Goal: Task Accomplishment & Management: Use online tool/utility

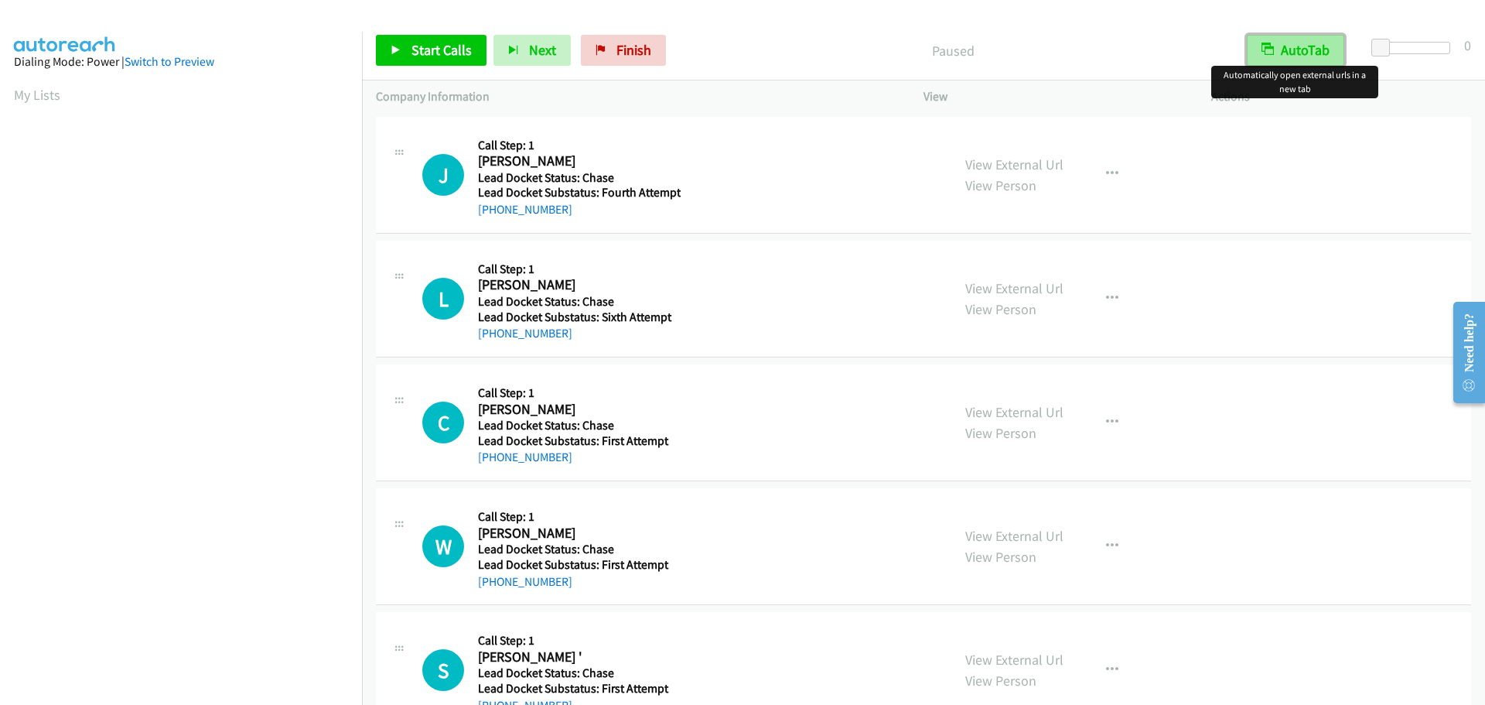
click at [1295, 48] on button "AutoTab" at bounding box center [1295, 50] width 97 height 31
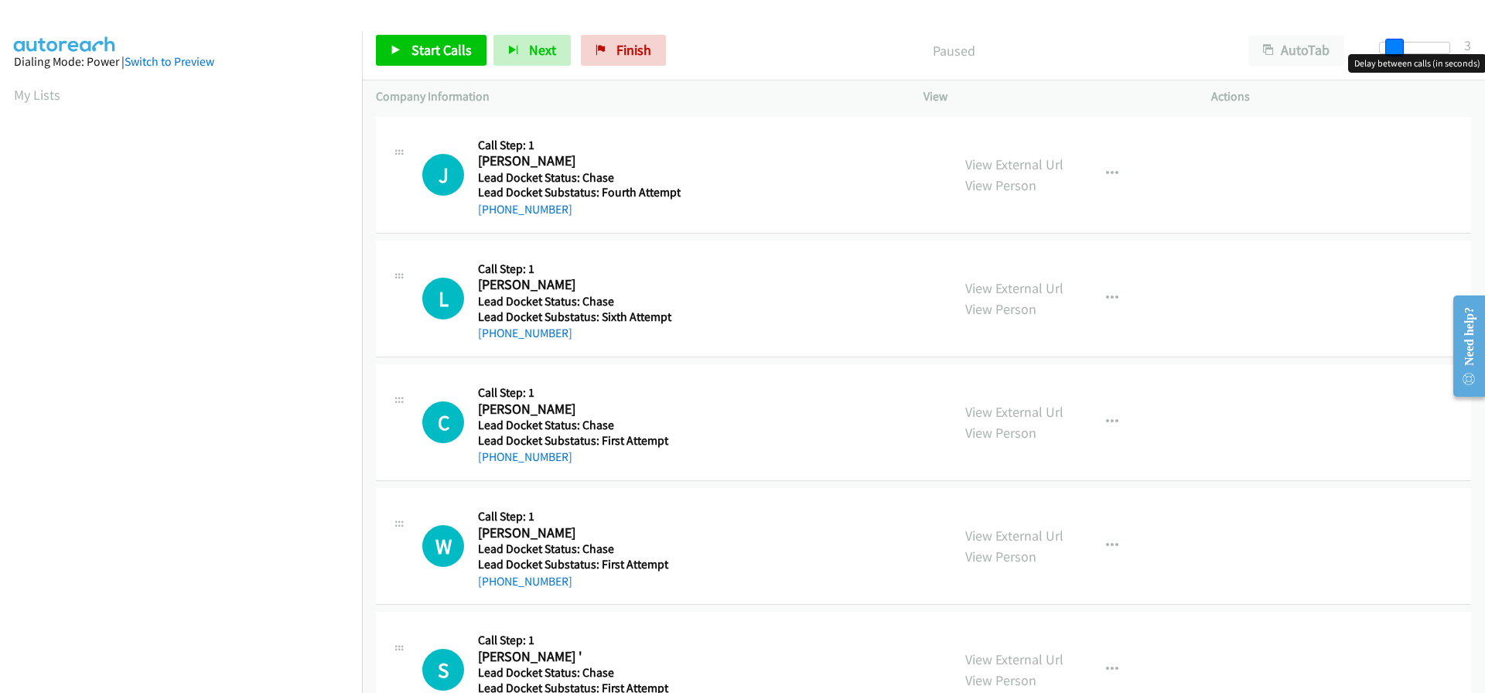
drag, startPoint x: 1377, startPoint y: 46, endPoint x: 1390, endPoint y: 47, distance: 12.4
click at [1390, 47] on span at bounding box center [1394, 48] width 19 height 19
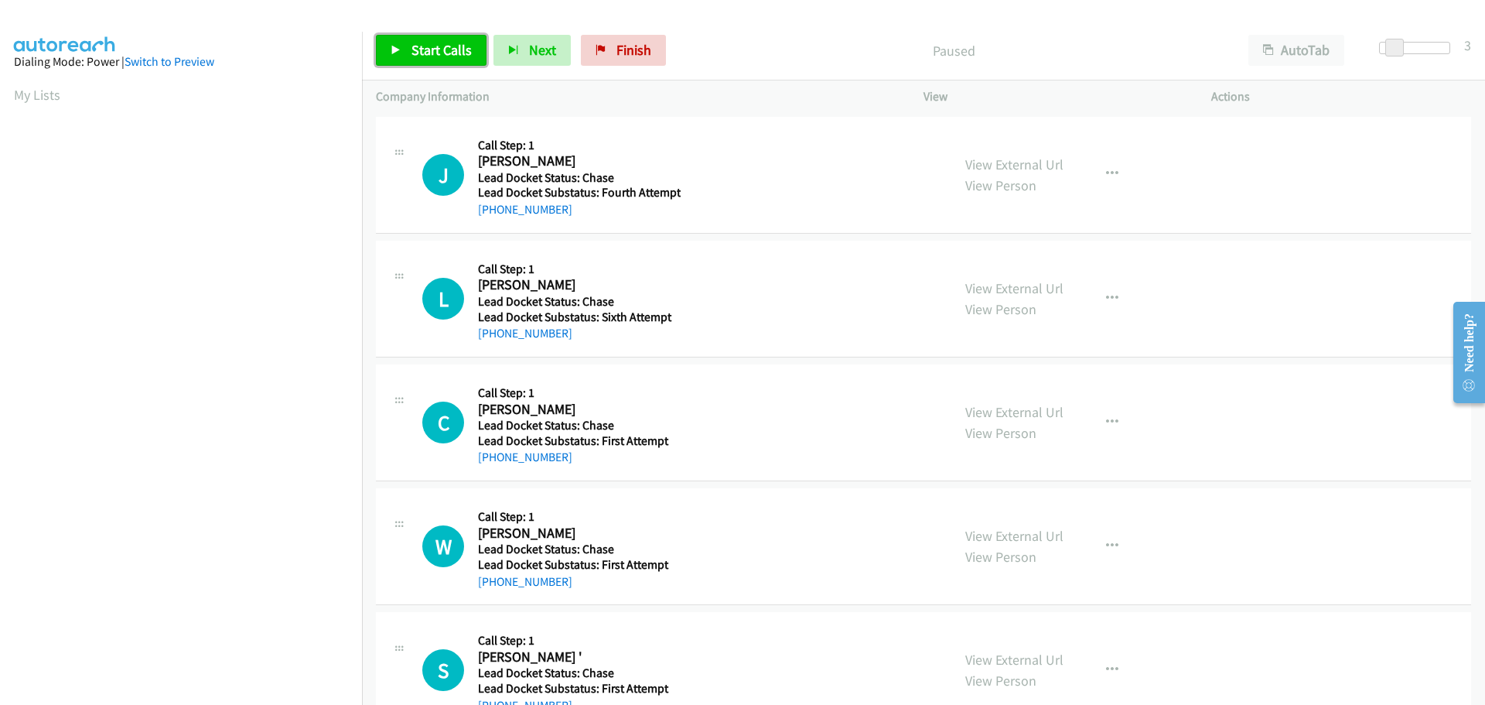
click at [459, 48] on span "Start Calls" at bounding box center [441, 50] width 60 height 18
drag, startPoint x: 567, startPoint y: 209, endPoint x: 491, endPoint y: 216, distance: 76.1
click at [491, 216] on div "+1 479-699-4490" at bounding box center [579, 209] width 203 height 19
copy link "479-699-4490"
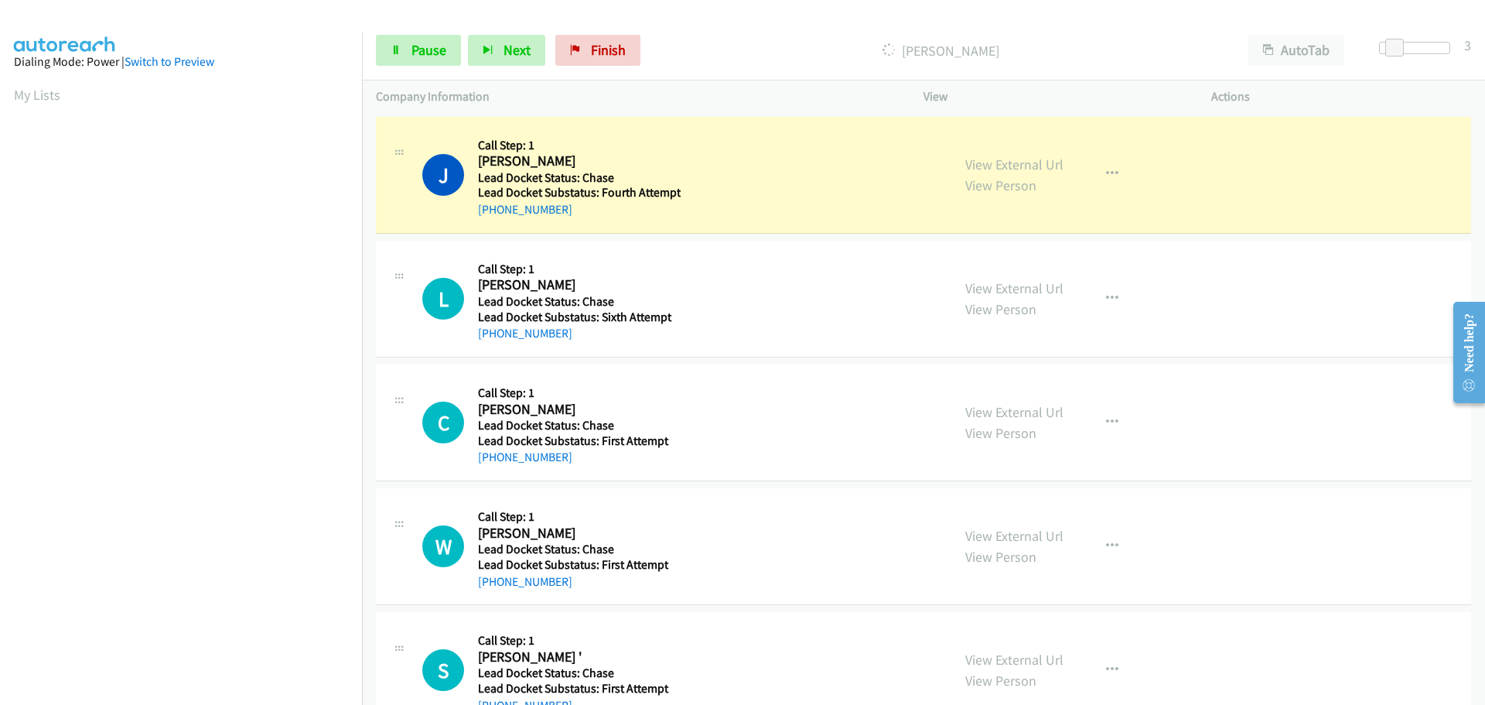
scroll to position [163, 0]
click at [427, 59] on link "Pause" at bounding box center [418, 50] width 85 height 31
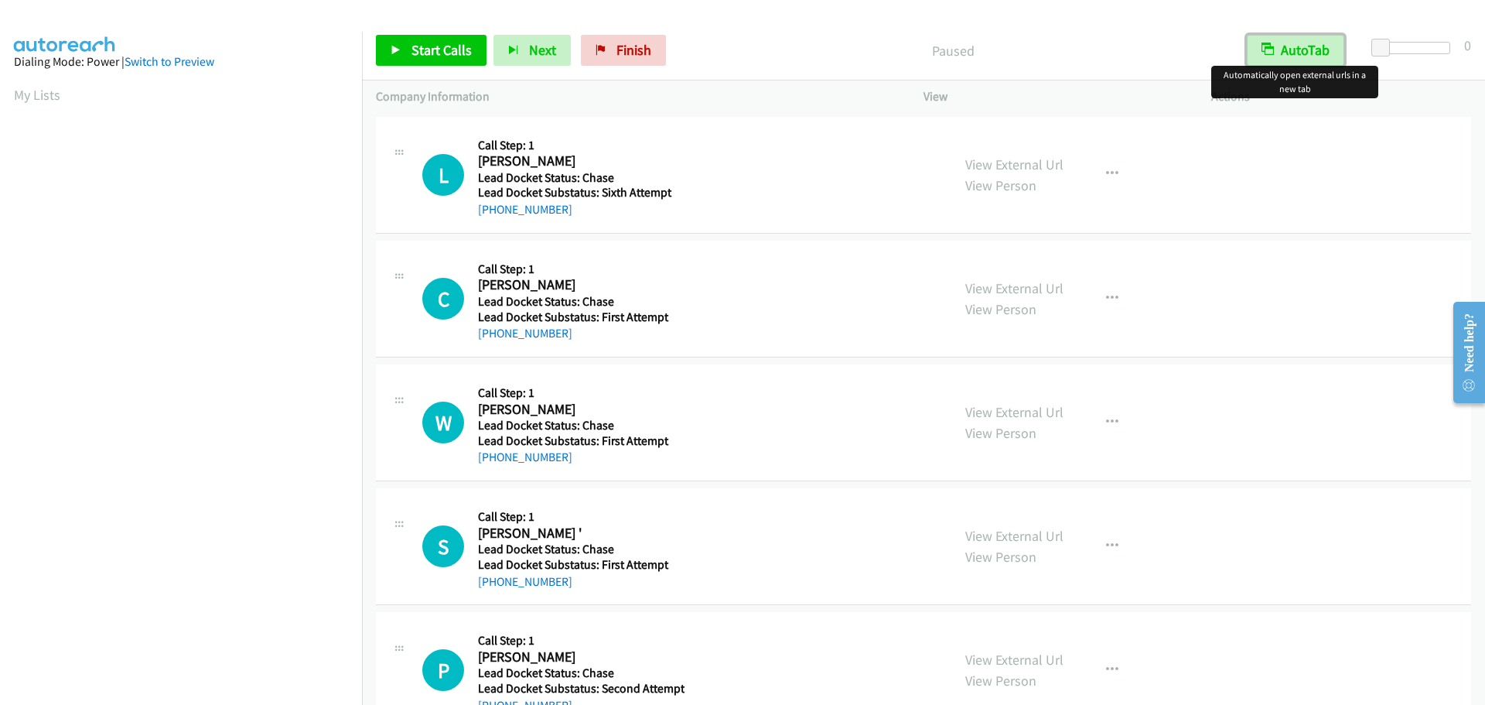
drag, startPoint x: 1316, startPoint y: 53, endPoint x: 1341, endPoint y: 45, distance: 25.9
click at [1316, 53] on button "AutoTab" at bounding box center [1295, 50] width 97 height 31
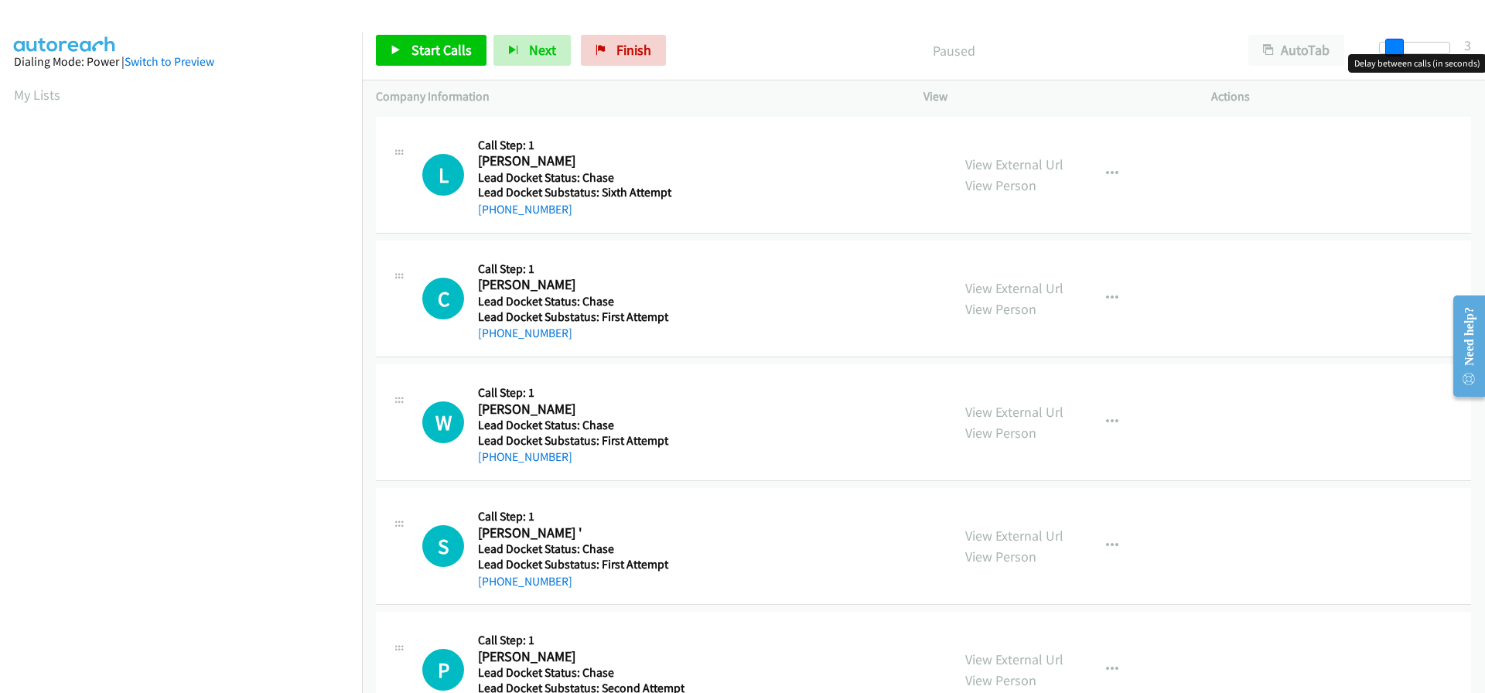
drag, startPoint x: 1381, startPoint y: 43, endPoint x: 1394, endPoint y: 46, distance: 13.7
click at [1394, 46] on span at bounding box center [1394, 48] width 19 height 19
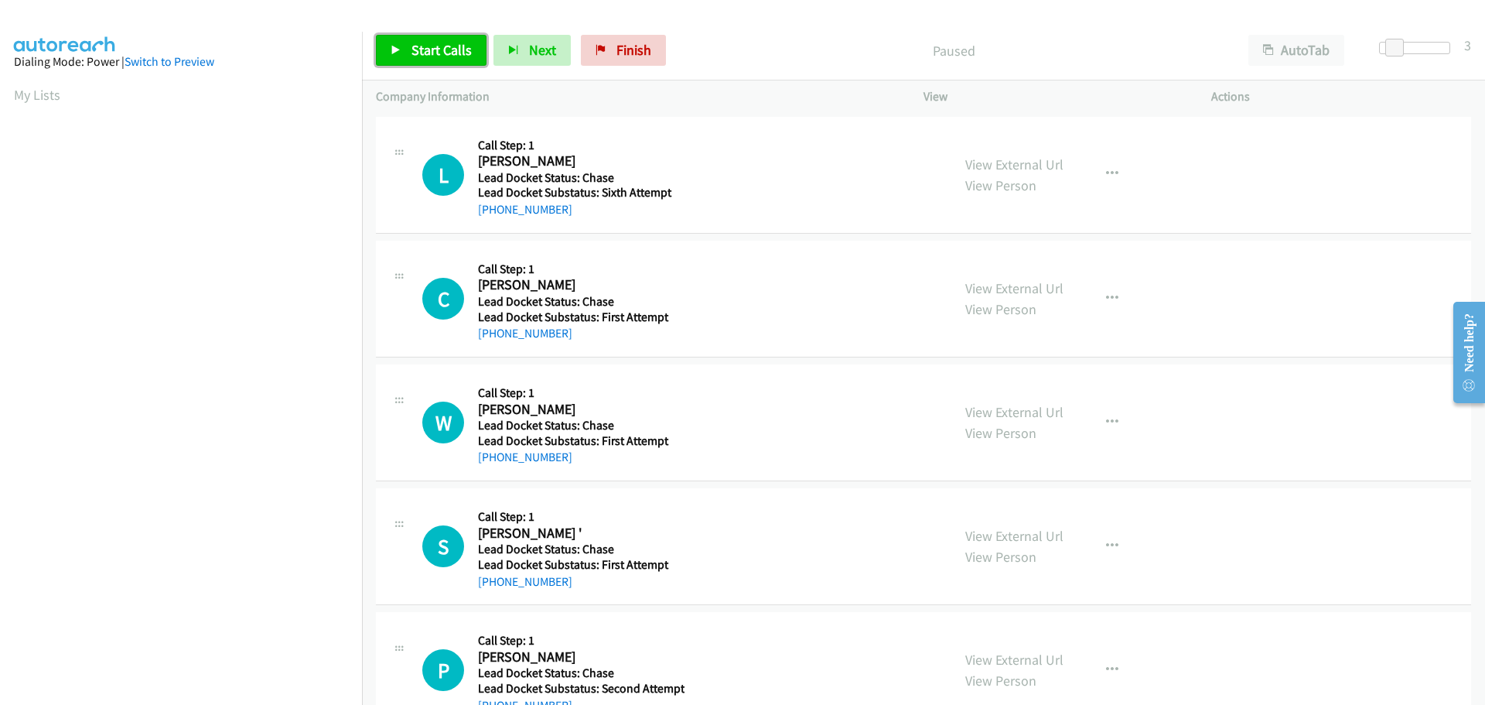
click at [453, 51] on span "Start Calls" at bounding box center [441, 50] width 60 height 18
drag, startPoint x: 563, startPoint y: 208, endPoint x: 491, endPoint y: 206, distance: 72.0
click at [491, 206] on div "+1 910-425-5650" at bounding box center [579, 209] width 202 height 19
copy link "910-425-5650"
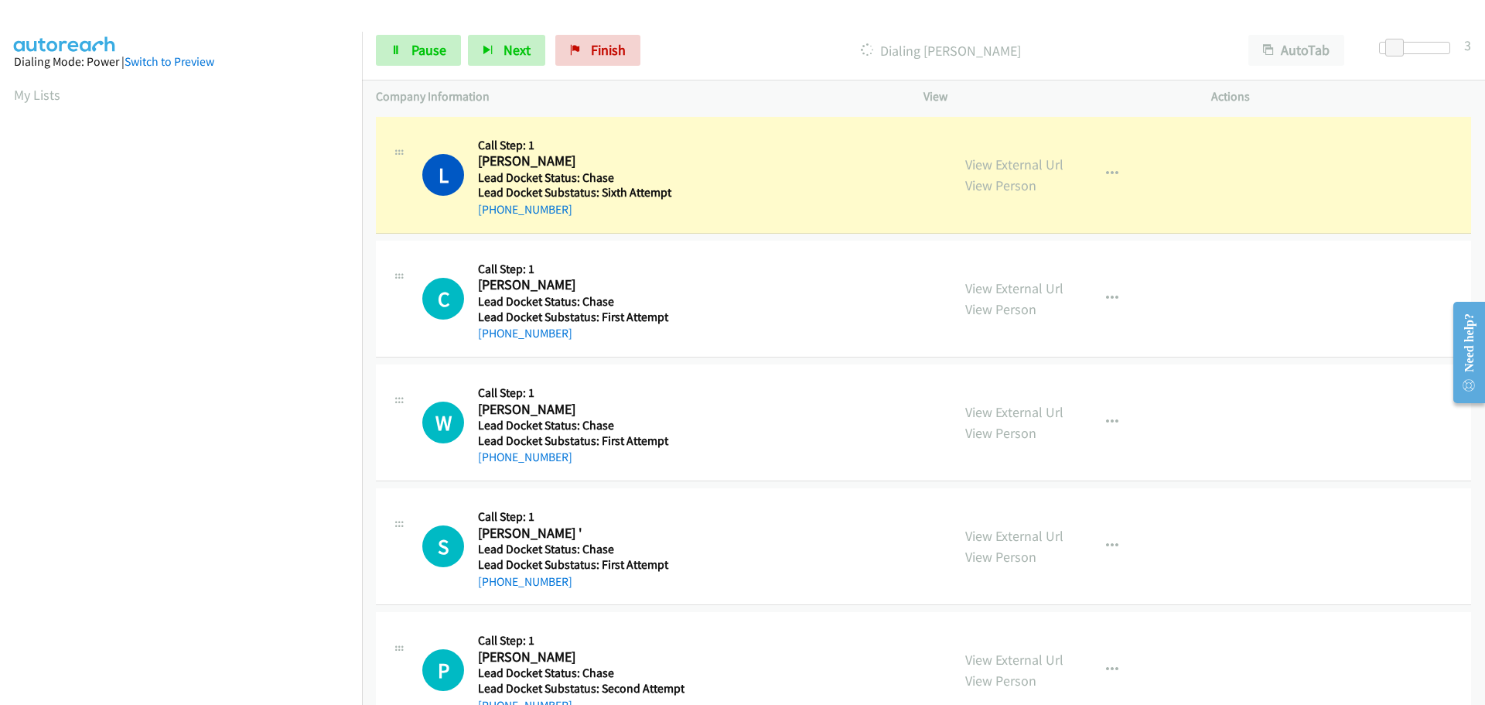
scroll to position [163, 0]
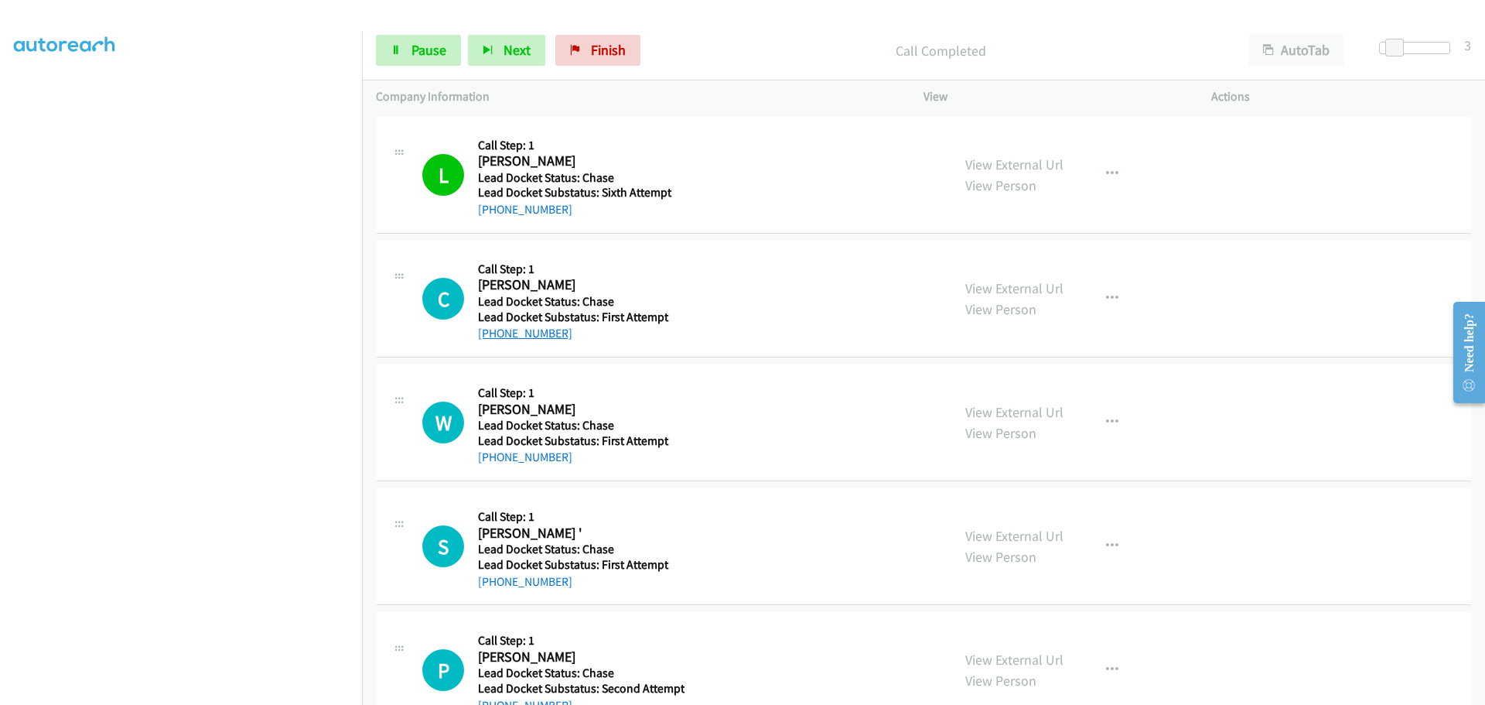
drag, startPoint x: 585, startPoint y: 339, endPoint x: 493, endPoint y: 340, distance: 91.3
click at [493, 340] on div "+1 458-239-1951" at bounding box center [579, 333] width 202 height 19
copy link "458-239-1951"
click at [427, 44] on span "Pause" at bounding box center [428, 50] width 35 height 18
